Goal: Use online tool/utility: Utilize a website feature to perform a specific function

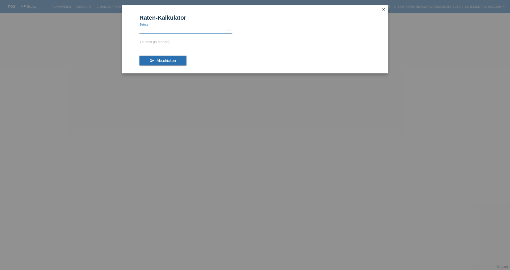
click at [157, 28] on input "text" at bounding box center [186, 30] width 93 height 7
type input "999.00"
click at [170, 41] on input "text" at bounding box center [186, 42] width 93 height 7
type input "3"
click at [169, 63] on button "send Abschicken" at bounding box center [163, 61] width 47 height 10
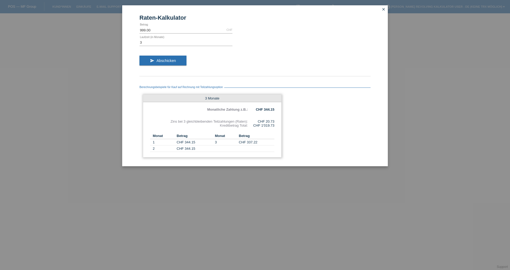
drag, startPoint x: 276, startPoint y: 121, endPoint x: 262, endPoint y: 116, distance: 14.8
click at [260, 116] on div "3 Monate Monatliche Zahlung z.B.: CHF 344.15 Zins bei 3 gleichbleibenden Teilza…" at bounding box center [212, 125] width 139 height 63
click at [304, 119] on div "Berechnungsbeispiele für Kauf auf Rechnung mit Teilzahlungsoption 3 Monate Mona…" at bounding box center [255, 120] width 231 height 82
drag, startPoint x: 267, startPoint y: 121, endPoint x: 275, endPoint y: 121, distance: 8.0
click at [275, 121] on div "3 Monate Monatliche Zahlung z.B.: CHF 344.15 Zins bei 3 gleichbleibenden Teilza…" at bounding box center [212, 125] width 139 height 63
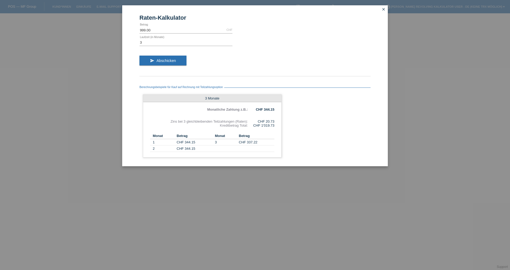
click at [282, 122] on div "Berechnungsbeispiele für Kauf auf Rechnung mit Teilzahlungsoption 3 Monate Mona…" at bounding box center [255, 120] width 231 height 82
drag, startPoint x: 197, startPoint y: 142, endPoint x: 179, endPoint y: 141, distance: 18.9
click at [179, 141] on td "CHF 344.15" at bounding box center [195, 142] width 36 height 6
click at [150, 43] on input "3" at bounding box center [186, 42] width 93 height 7
type input "2"
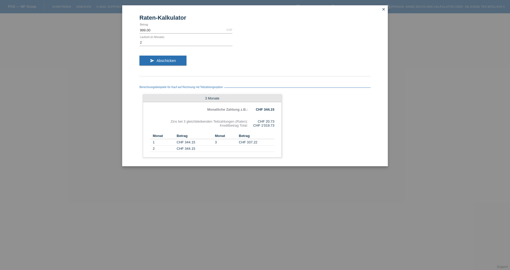
click at [150, 54] on div "send Abschicken" at bounding box center [255, 63] width 231 height 22
click at [149, 65] on button "send Abschicken" at bounding box center [163, 61] width 47 height 10
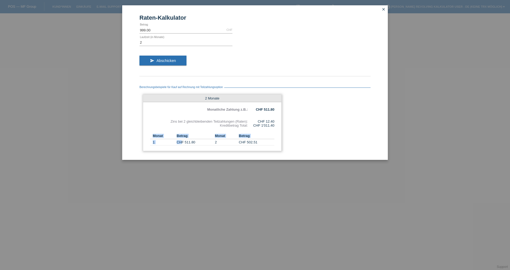
drag, startPoint x: 198, startPoint y: 146, endPoint x: 181, endPoint y: 144, distance: 17.1
click at [182, 143] on div "2 Monate Monatliche Zahlung z.B.: CHF 511.80 Zins bei 2 gleichbleibenden Teilza…" at bounding box center [212, 122] width 139 height 57
drag, startPoint x: 264, startPoint y: 143, endPoint x: 226, endPoint y: 142, distance: 38.0
click at [226, 142] on tr "1 CHF 511.80 2 CHF 502.51" at bounding box center [212, 142] width 124 height 6
click at [146, 43] on input "2" at bounding box center [186, 42] width 93 height 7
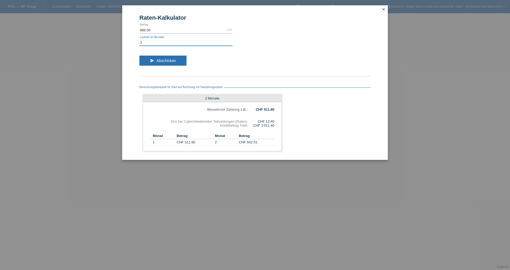
type input "3"
click at [162, 57] on button "send Abschicken" at bounding box center [163, 61] width 47 height 10
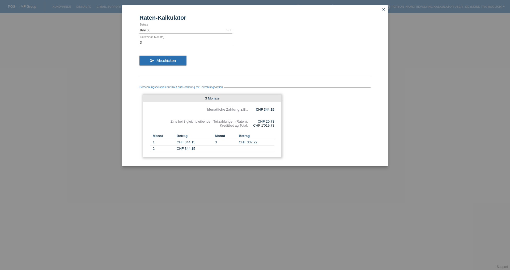
click at [275, 121] on div "3 Monate Monatliche Zahlung z.B.: CHF 344.15 Zins bei 3 gleichbleibenden Teilza…" at bounding box center [212, 125] width 139 height 63
drag, startPoint x: 277, startPoint y: 109, endPoint x: 266, endPoint y: 108, distance: 11.5
click at [266, 108] on div "3 Monate Monatliche Zahlung z.B.: CHF 344.15 Zins bei 3 gleichbleibenden Teilza…" at bounding box center [212, 125] width 139 height 63
click at [147, 31] on input "999.00" at bounding box center [186, 30] width 93 height 7
click at [142, 29] on input "999.00" at bounding box center [186, 30] width 93 height 7
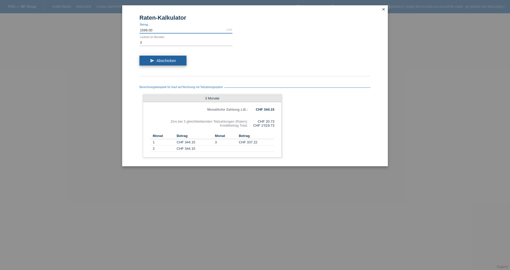
type input "1599.00"
click at [180, 61] on button "send Abschicken" at bounding box center [163, 61] width 47 height 10
drag, startPoint x: 278, startPoint y: 122, endPoint x: 264, endPoint y: 121, distance: 14.1
click at [264, 121] on div "3 Monate Monatliche Zahlung z.B.: CHF 549.09 Zins bei 3 gleichbleibenden Teilza…" at bounding box center [212, 125] width 139 height 63
click at [272, 122] on div "CHF 33.17" at bounding box center [261, 121] width 27 height 4
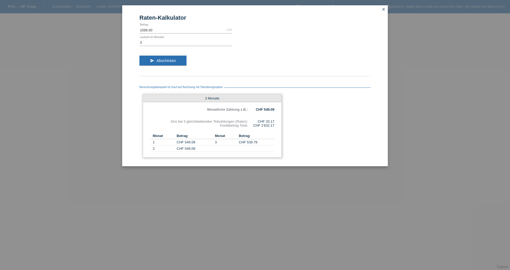
drag, startPoint x: 273, startPoint y: 126, endPoint x: 258, endPoint y: 125, distance: 15.4
click at [258, 125] on div "CHF 1'632.17" at bounding box center [261, 125] width 27 height 4
click at [300, 120] on div "Berechnungsbeispiele für Kauf auf Rechnung mit Teilzahlungsoption 3 Monate Mona…" at bounding box center [255, 120] width 231 height 82
drag, startPoint x: 275, startPoint y: 109, endPoint x: 264, endPoint y: 108, distance: 10.6
click at [264, 108] on div "3 Monate Monatliche Zahlung z.B.: CHF 549.09 Zins bei 3 gleichbleibenden Teilza…" at bounding box center [212, 125] width 139 height 63
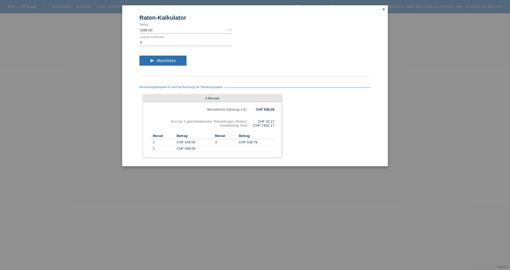
click at [283, 119] on div "Berechnungsbeispiele für Kauf auf Rechnung mit Teilzahlungsoption 3 Monate Mona…" at bounding box center [255, 120] width 231 height 82
click at [386, 9] on link "close" at bounding box center [383, 10] width 7 height 6
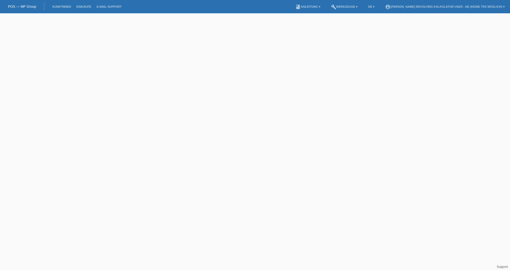
click at [362, 13] on html "POS — MF Group Kund*innen Einkäufe E-Mail Support menu account_circle [PERSON_N…" at bounding box center [255, 6] width 510 height 13
click at [29, 8] on link "POS — MF Group" at bounding box center [22, 7] width 28 height 4
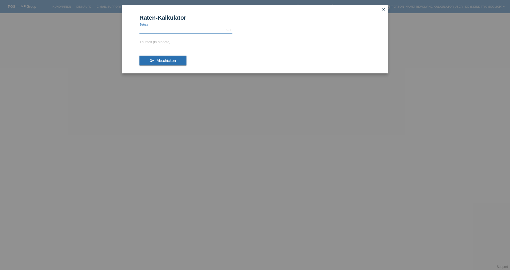
click at [165, 32] on input "text" at bounding box center [186, 30] width 93 height 7
type input "1599.00"
click at [162, 41] on input "text" at bounding box center [186, 42] width 93 height 7
click at [160, 58] on button "send Abschicken" at bounding box center [163, 61] width 47 height 10
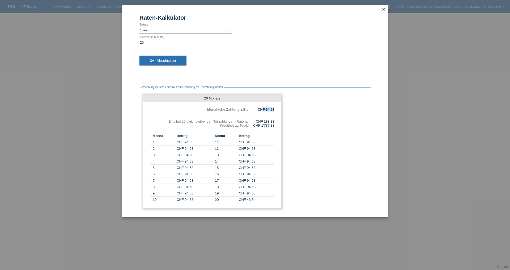
drag, startPoint x: 276, startPoint y: 110, endPoint x: 264, endPoint y: 110, distance: 12.0
click at [264, 110] on div "20 Monate Monatliche Zahlung z.B.: CHF 94.68 Zins bei 20 gleichbleibenden Teilz…" at bounding box center [212, 151] width 139 height 114
click at [311, 134] on div "Berechnungsbeispiele für Kauf auf Rechnung mit Teilzahlungsoption 20 Monate Mon…" at bounding box center [255, 145] width 231 height 133
click at [146, 42] on input "20" at bounding box center [186, 42] width 93 height 7
type input "2"
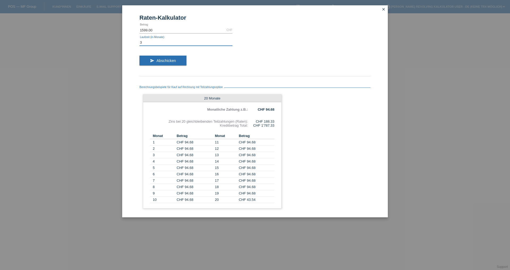
type input "3"
click at [168, 64] on button "send Abschicken" at bounding box center [163, 61] width 47 height 10
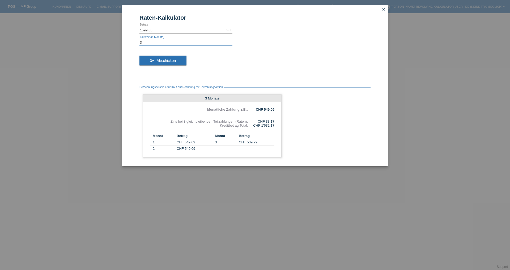
click at [155, 43] on input "3" at bounding box center [186, 42] width 93 height 7
click at [167, 57] on button "send Abschicken" at bounding box center [163, 61] width 47 height 10
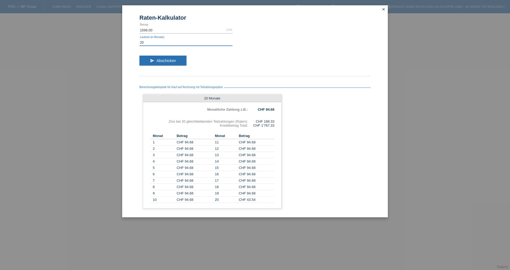
drag, startPoint x: 145, startPoint y: 43, endPoint x: 126, endPoint y: 40, distance: 18.8
click at [126, 40] on div "Raten-Kalkulator 1599.00 CHF error Betrag 20 error Laufzeit (in Monate) send Ab…" at bounding box center [255, 111] width 266 height 212
type input "3"
click at [165, 57] on button "send Abschicken" at bounding box center [163, 61] width 47 height 10
